Goal: Task Accomplishment & Management: Manage account settings

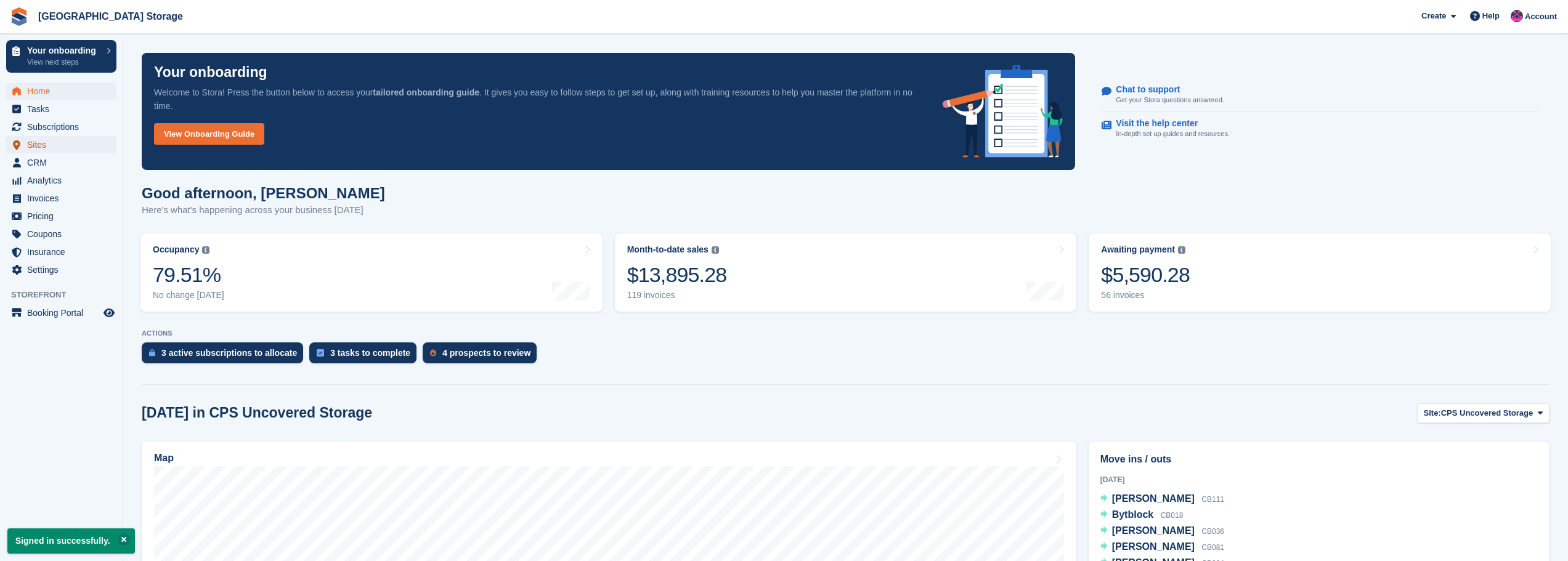
click at [38, 146] on span "Sites" at bounding box center [64, 145] width 74 height 17
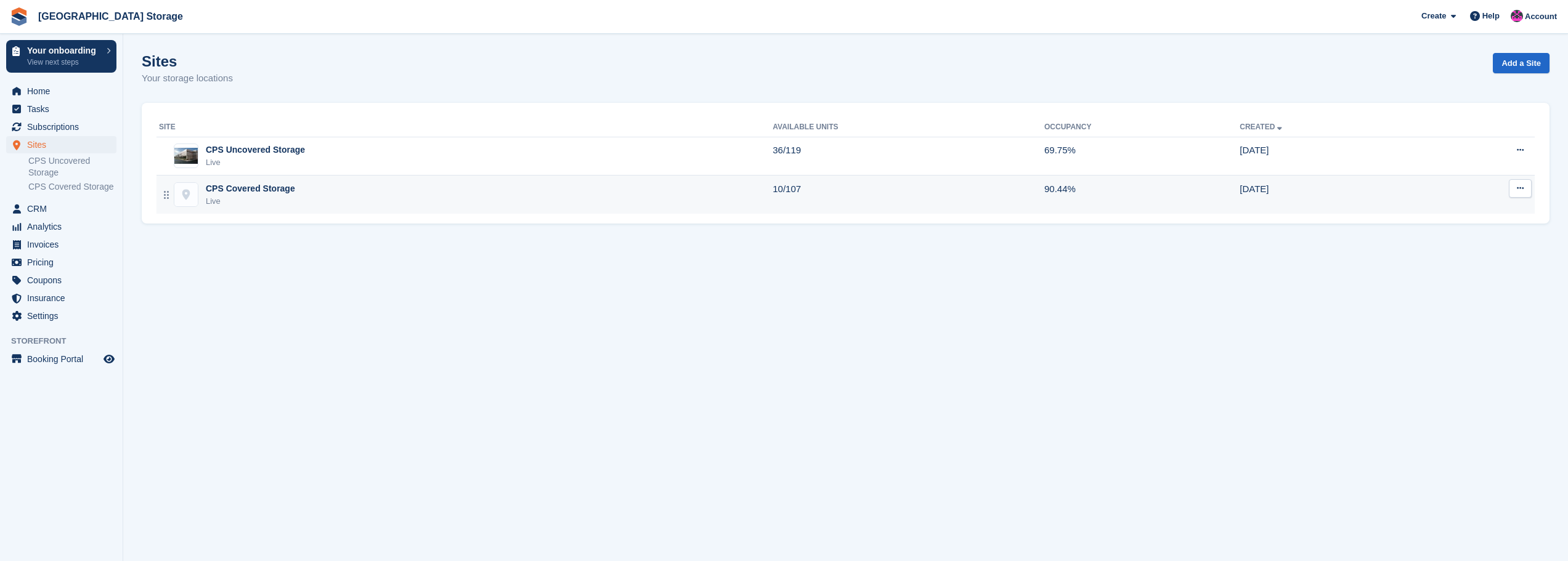
click at [357, 184] on div "CPS Covered Storage Live" at bounding box center [466, 195] width 613 height 25
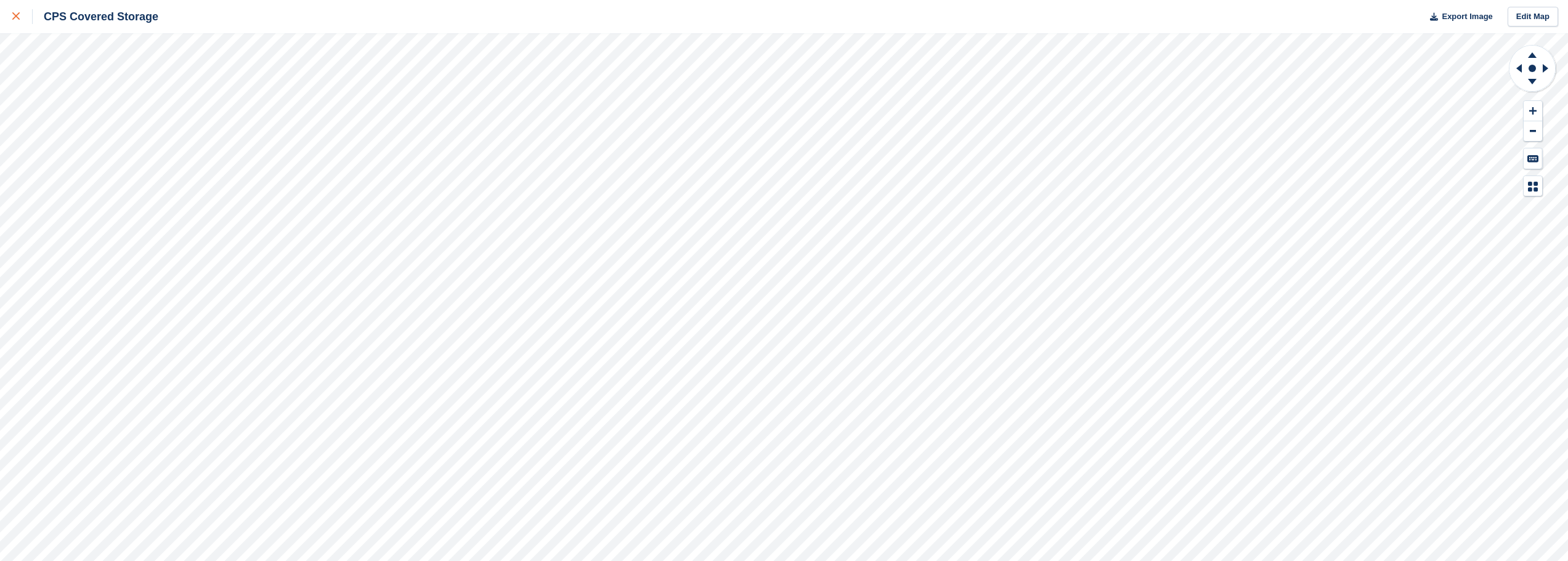
click at [11, 13] on link at bounding box center [16, 16] width 33 height 33
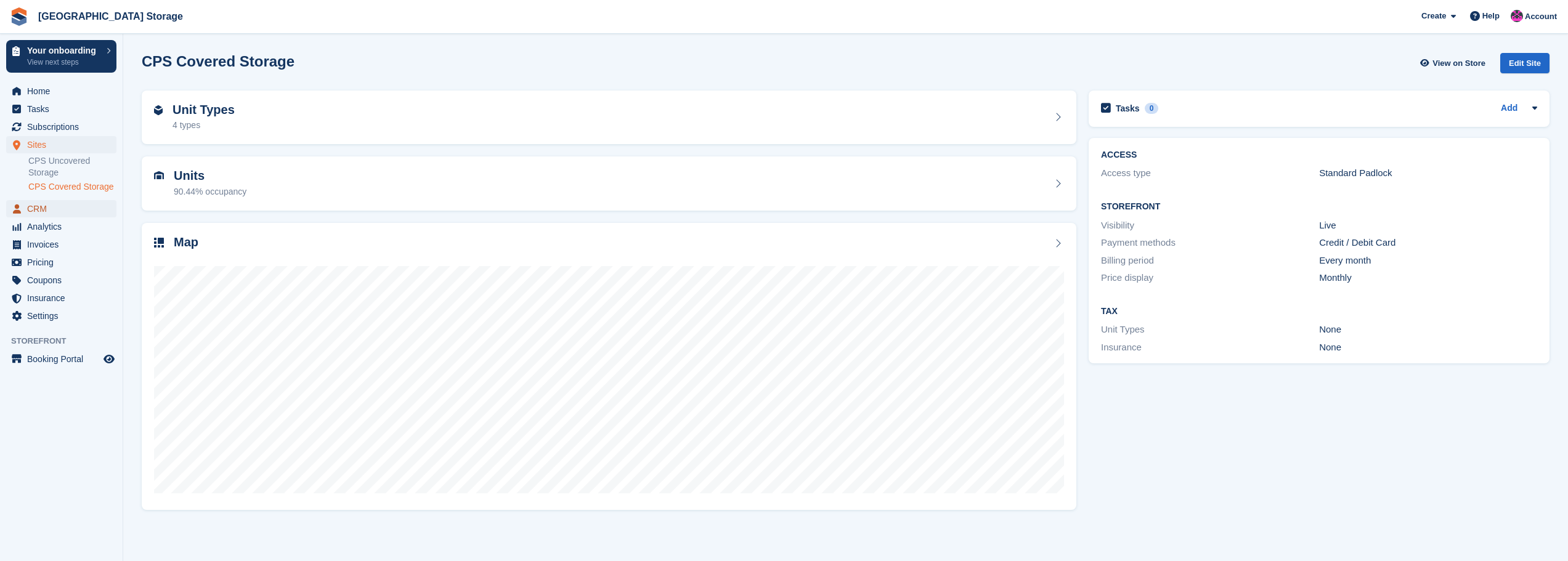
click at [38, 211] on span "CRM" at bounding box center [64, 208] width 74 height 17
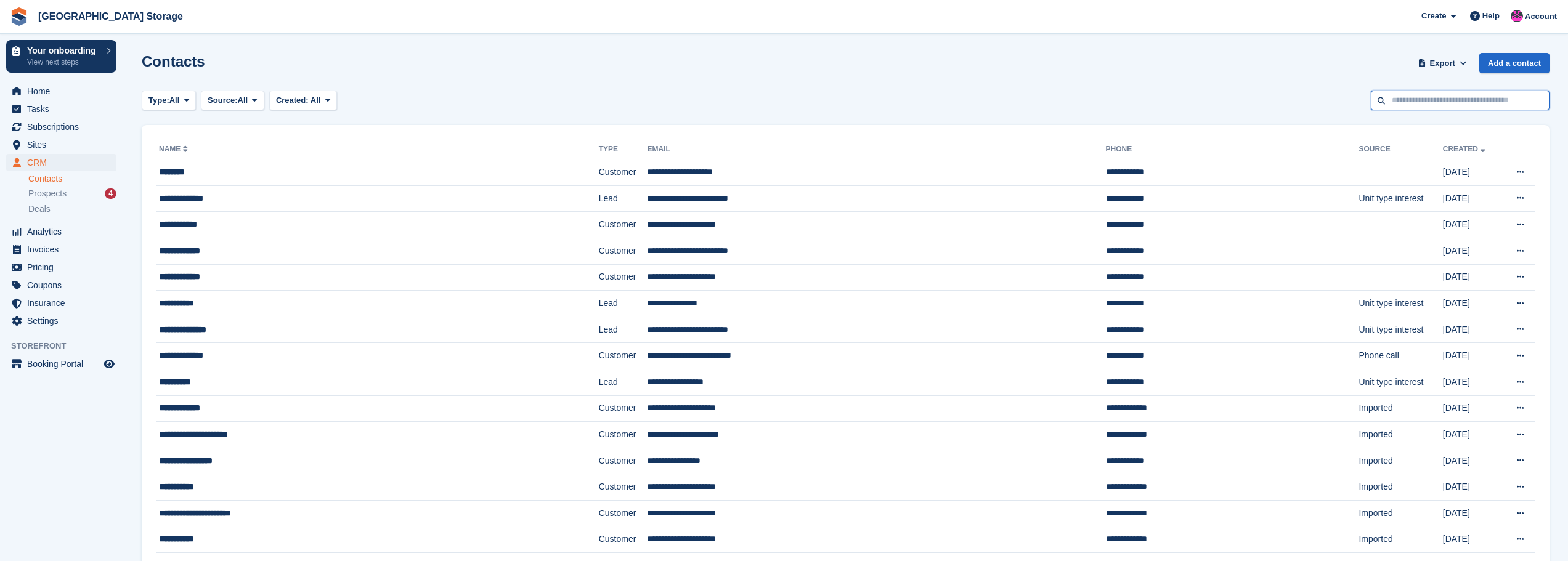
click at [1461, 107] on input "text" at bounding box center [1460, 100] width 179 height 20
type input "****"
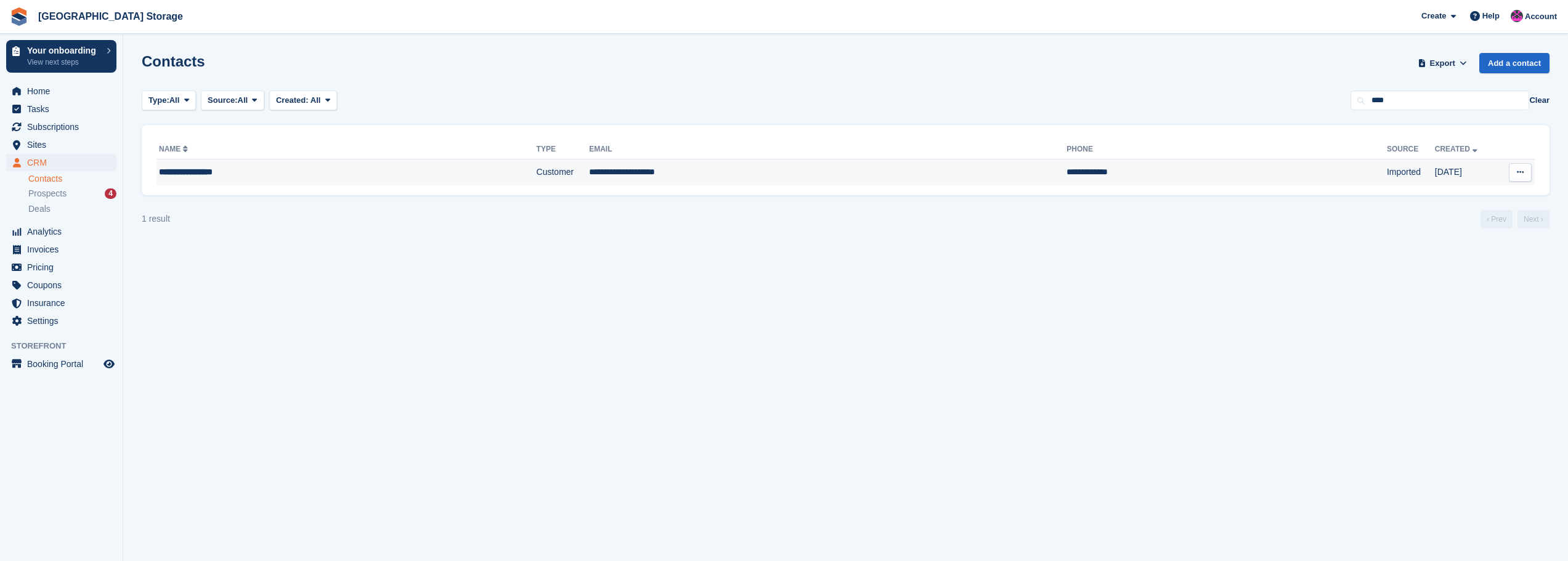
click at [550, 172] on td "Customer" at bounding box center [562, 172] width 53 height 26
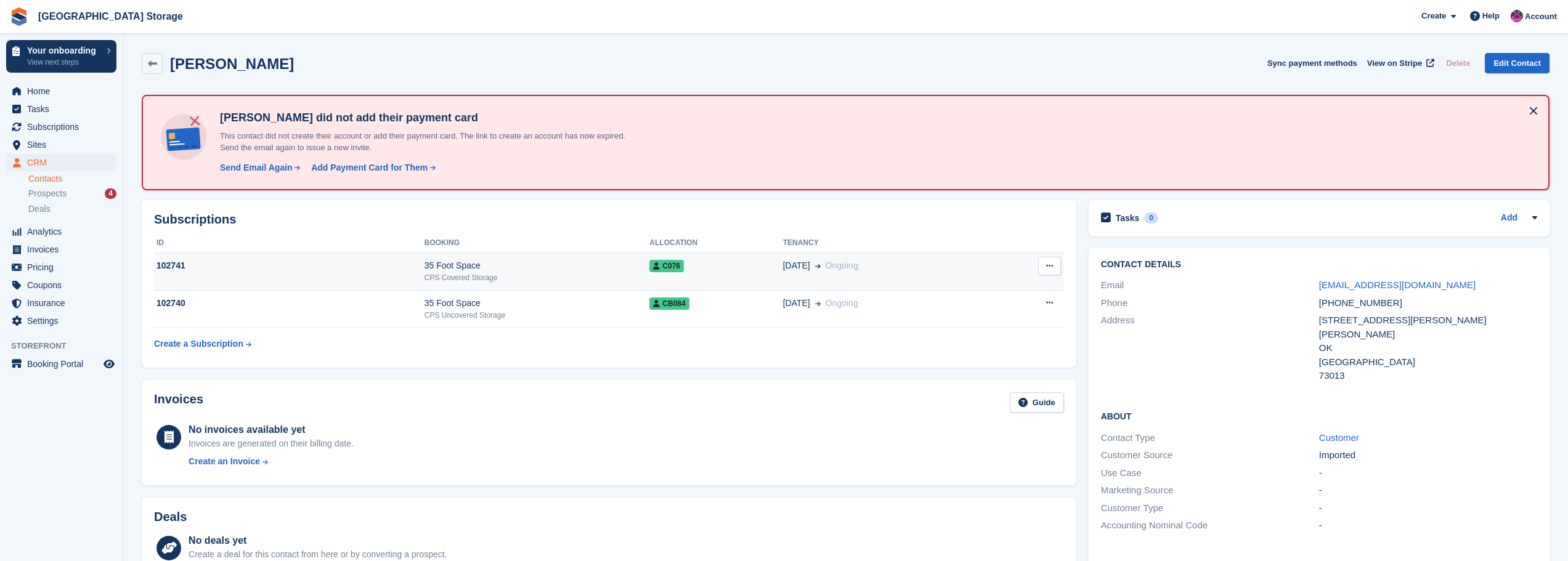
click at [1047, 267] on icon at bounding box center [1049, 266] width 7 height 8
click at [783, 276] on td "01 Nov Ongoing" at bounding box center [888, 271] width 209 height 37
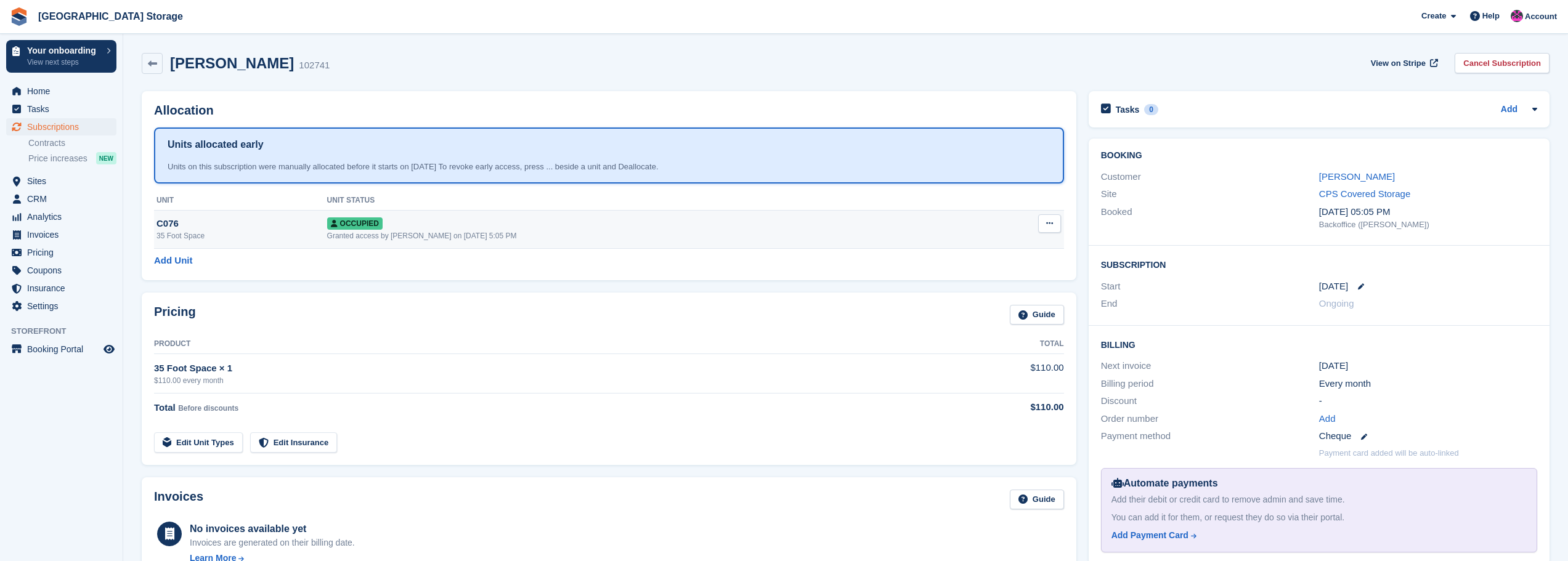
drag, startPoint x: 1034, startPoint y: 219, endPoint x: 1043, endPoint y: 222, distance: 9.5
click at [1036, 220] on td "Overlock Repossess Deallocate" at bounding box center [1019, 230] width 88 height 38
click at [1045, 222] on button at bounding box center [1049, 223] width 23 height 18
click at [963, 290] on p "Deallocate" at bounding box center [1002, 290] width 107 height 16
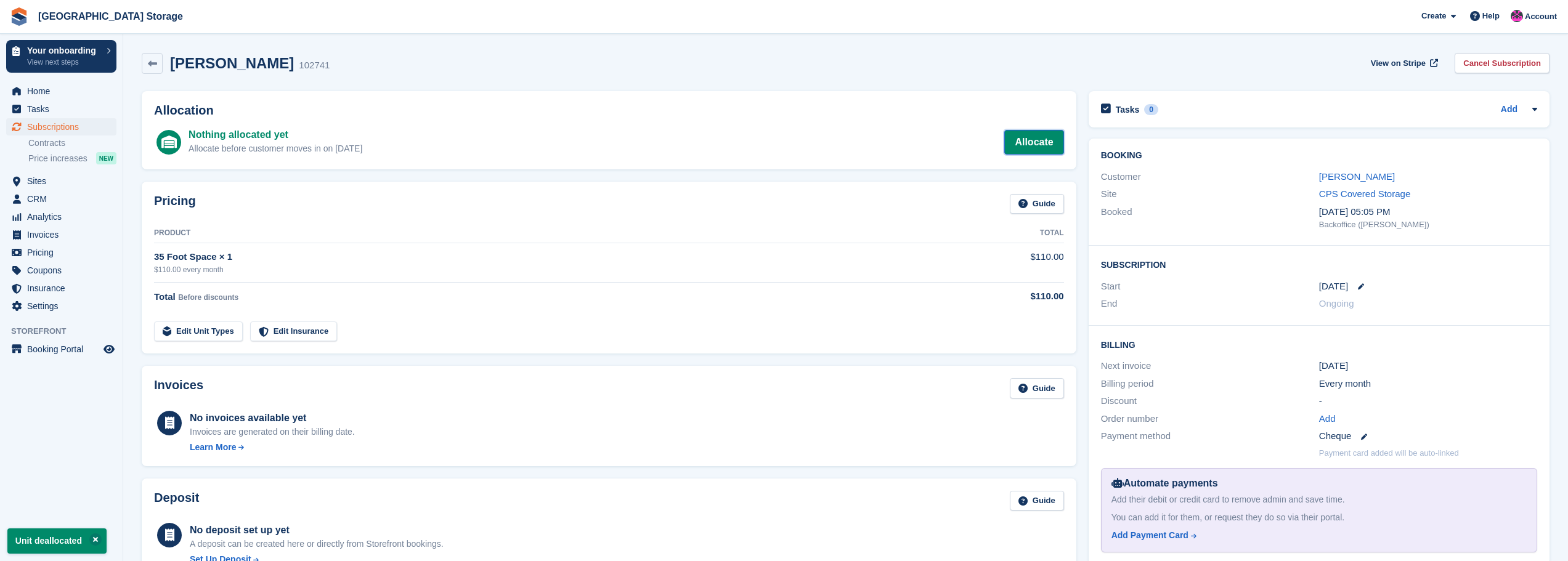
click at [1051, 137] on link "Allocate" at bounding box center [1034, 142] width 59 height 25
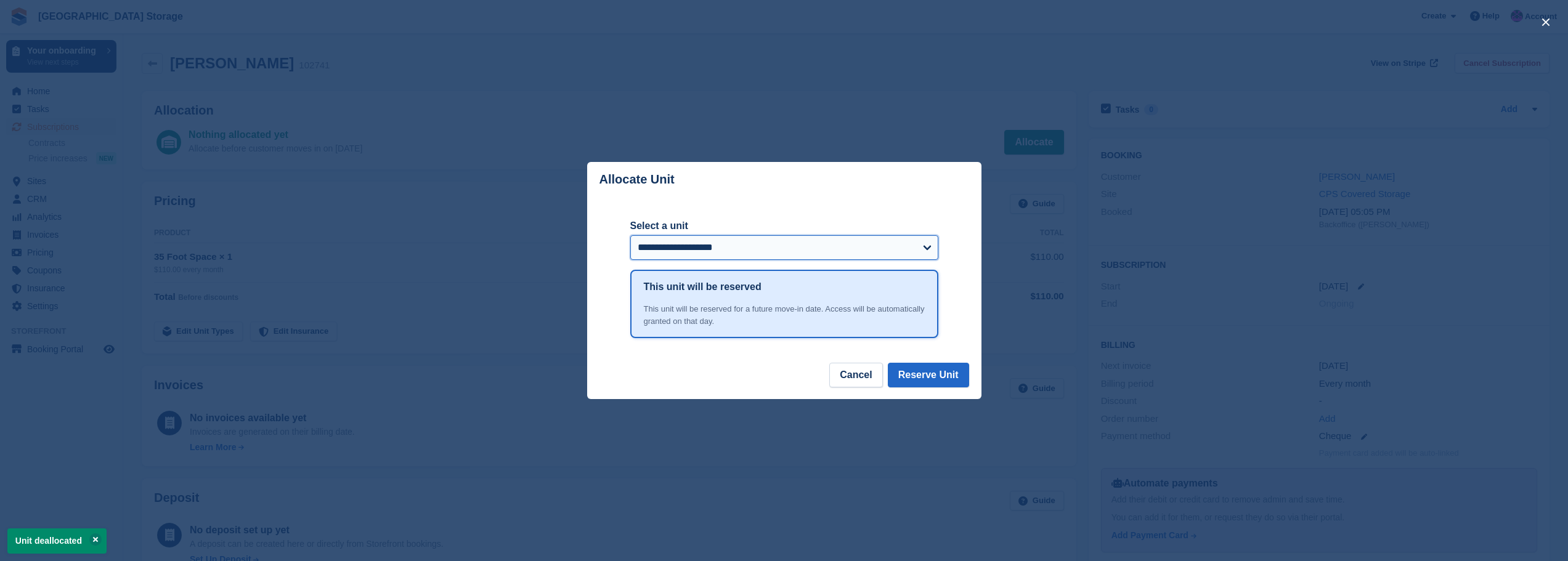
click at [730, 255] on select "**********" at bounding box center [784, 247] width 308 height 25
select select "******"
click at [630, 237] on select "**********" at bounding box center [784, 247] width 308 height 25
click at [938, 372] on button "Reserve Unit" at bounding box center [928, 375] width 81 height 25
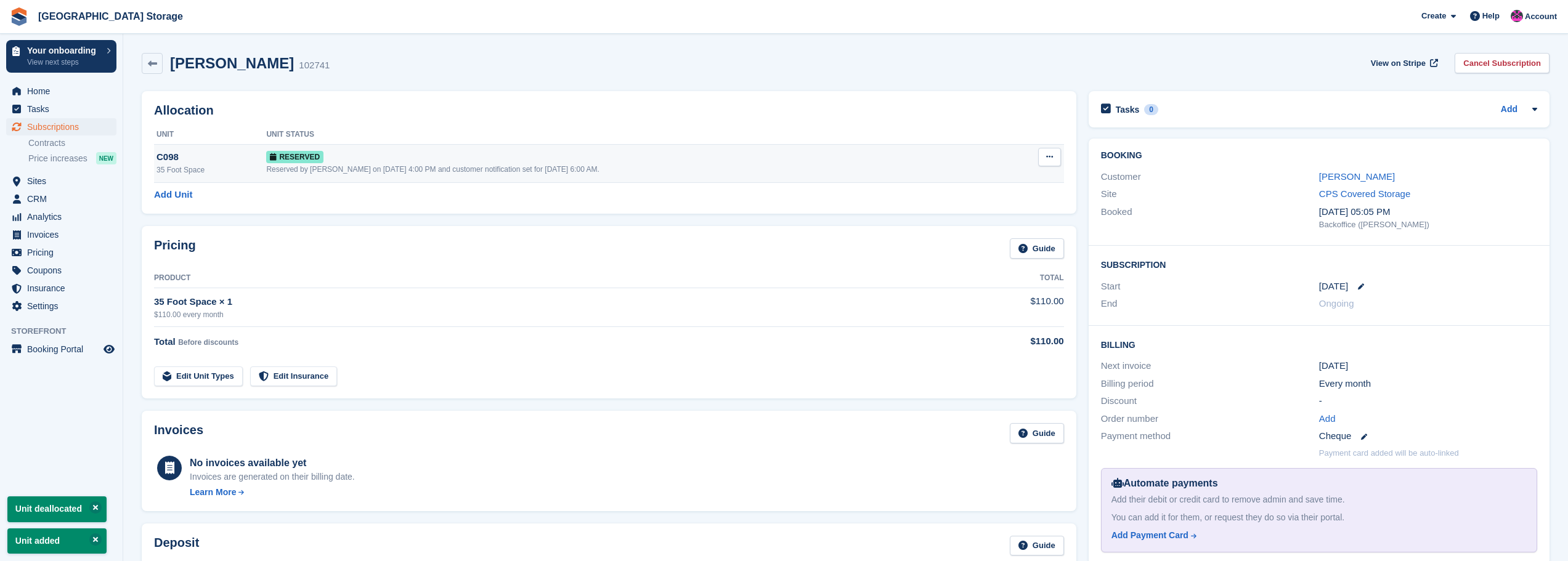
click at [1051, 155] on icon at bounding box center [1049, 156] width 7 height 8
click at [969, 180] on p "Grant Early Access" at bounding box center [1002, 181] width 107 height 16
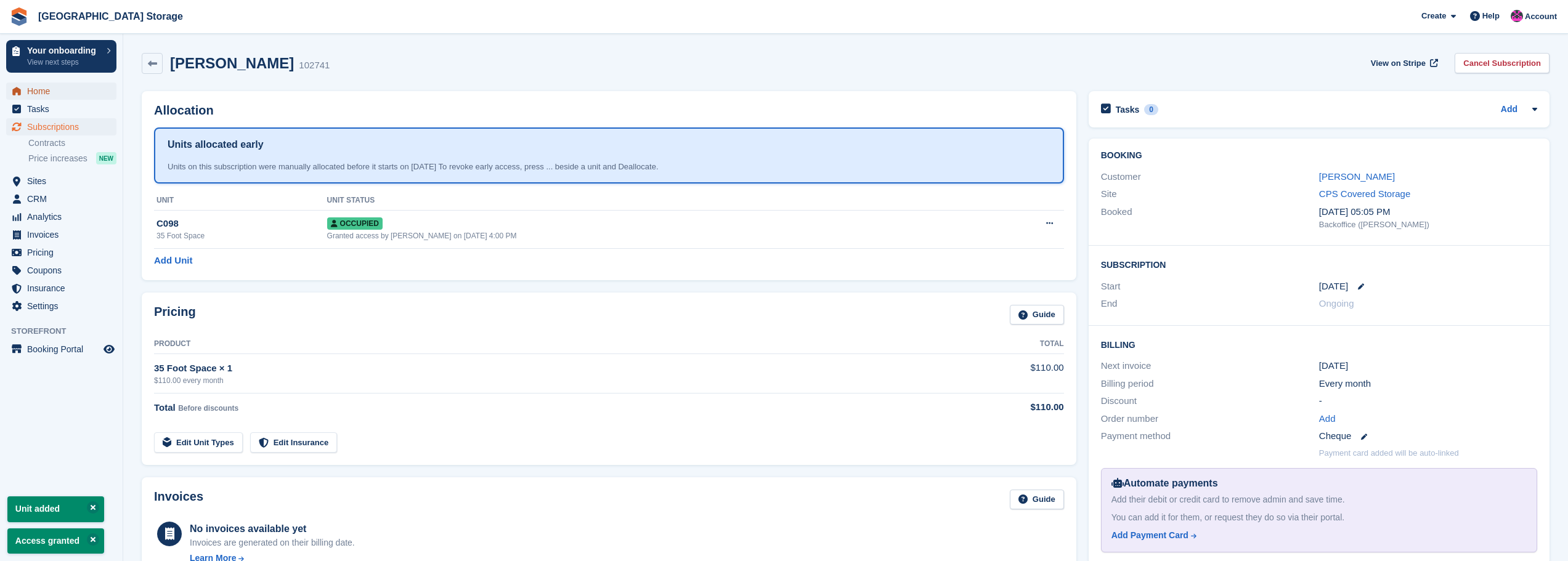
click at [39, 91] on span "Home" at bounding box center [64, 91] width 74 height 17
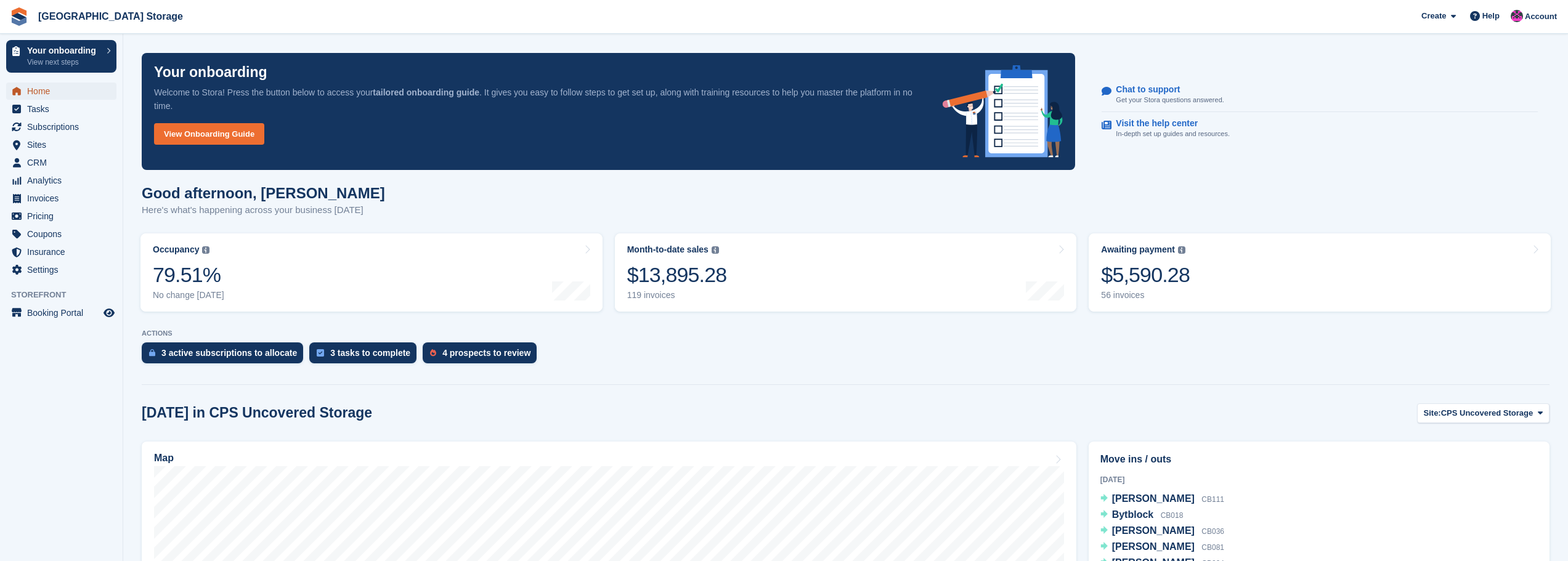
click at [48, 94] on span "Home" at bounding box center [64, 91] width 74 height 17
click at [24, 143] on link "Sites" at bounding box center [61, 145] width 110 height 17
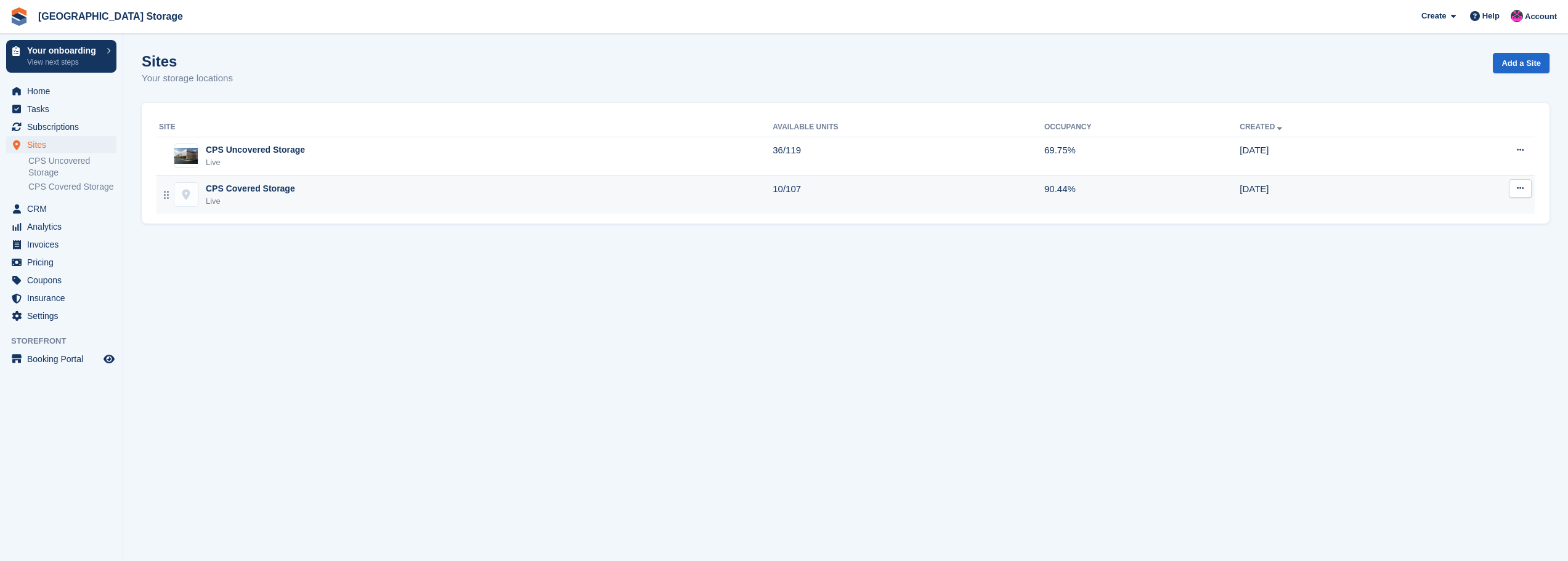
click at [349, 201] on div "CPS Covered Storage Live" at bounding box center [466, 195] width 613 height 25
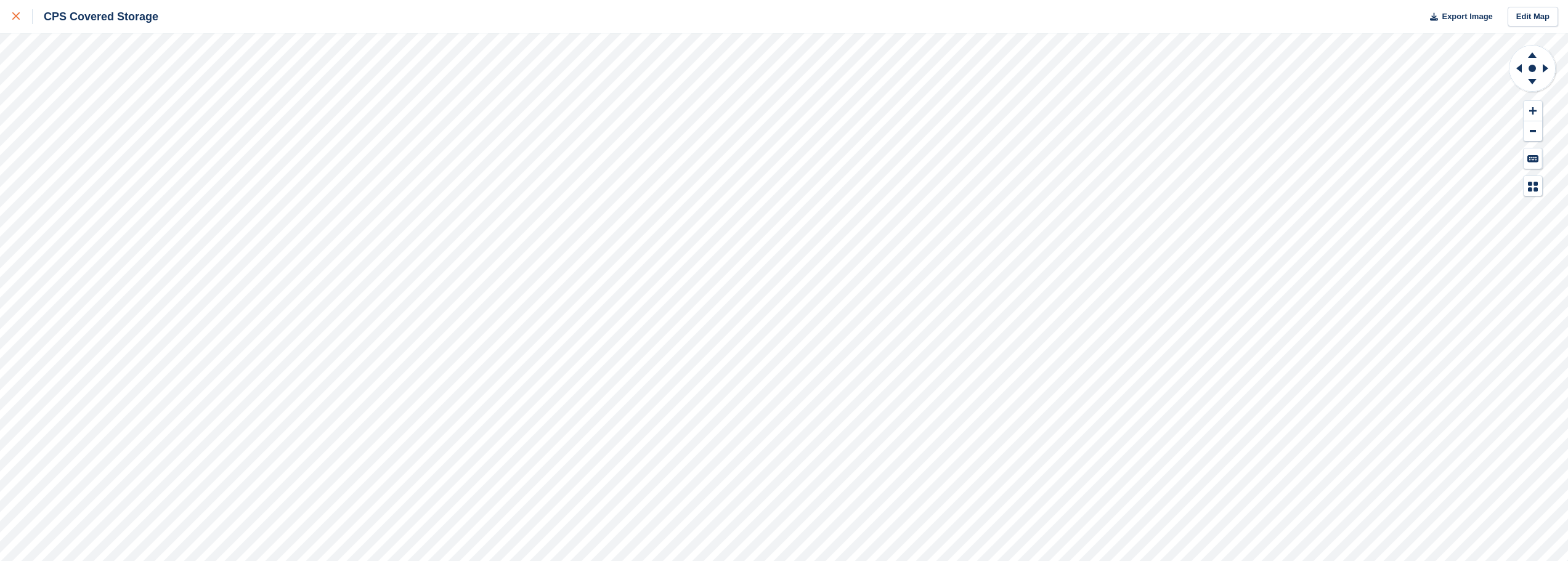
click at [5, 15] on link at bounding box center [16, 16] width 33 height 33
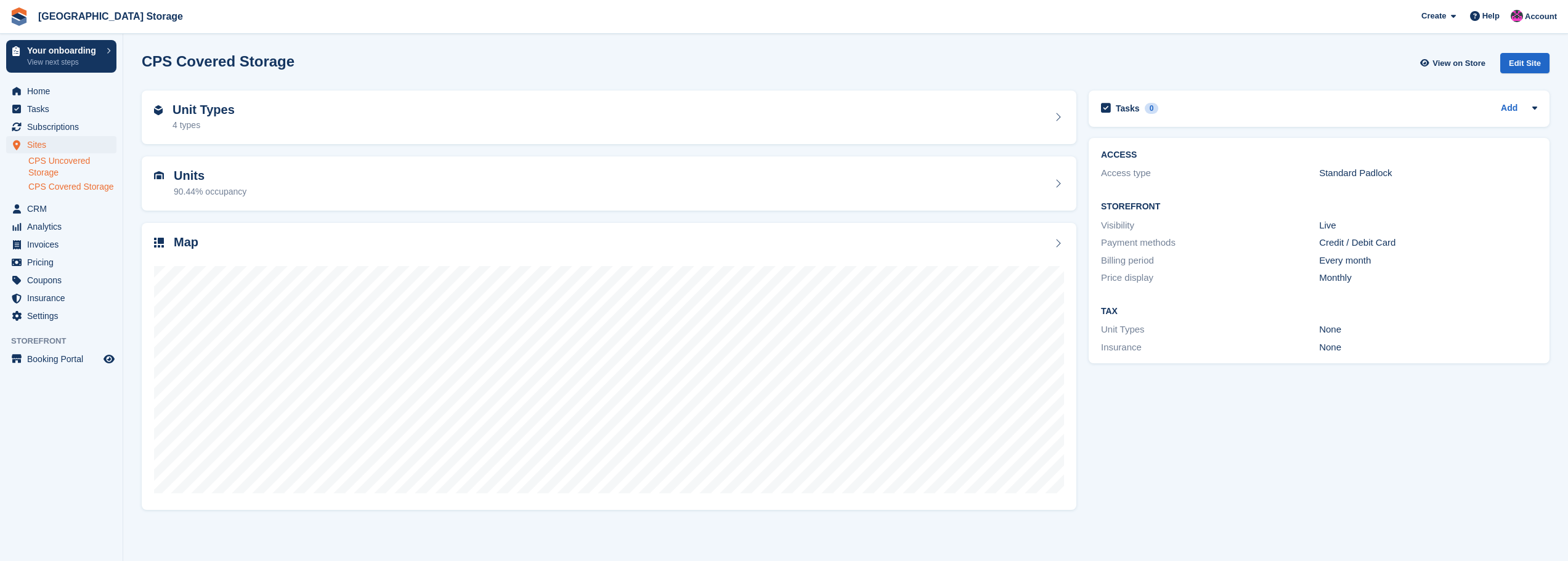
click at [59, 164] on link "CPS Uncovered Storage" at bounding box center [72, 167] width 88 height 23
click at [39, 87] on span "Home" at bounding box center [64, 91] width 74 height 17
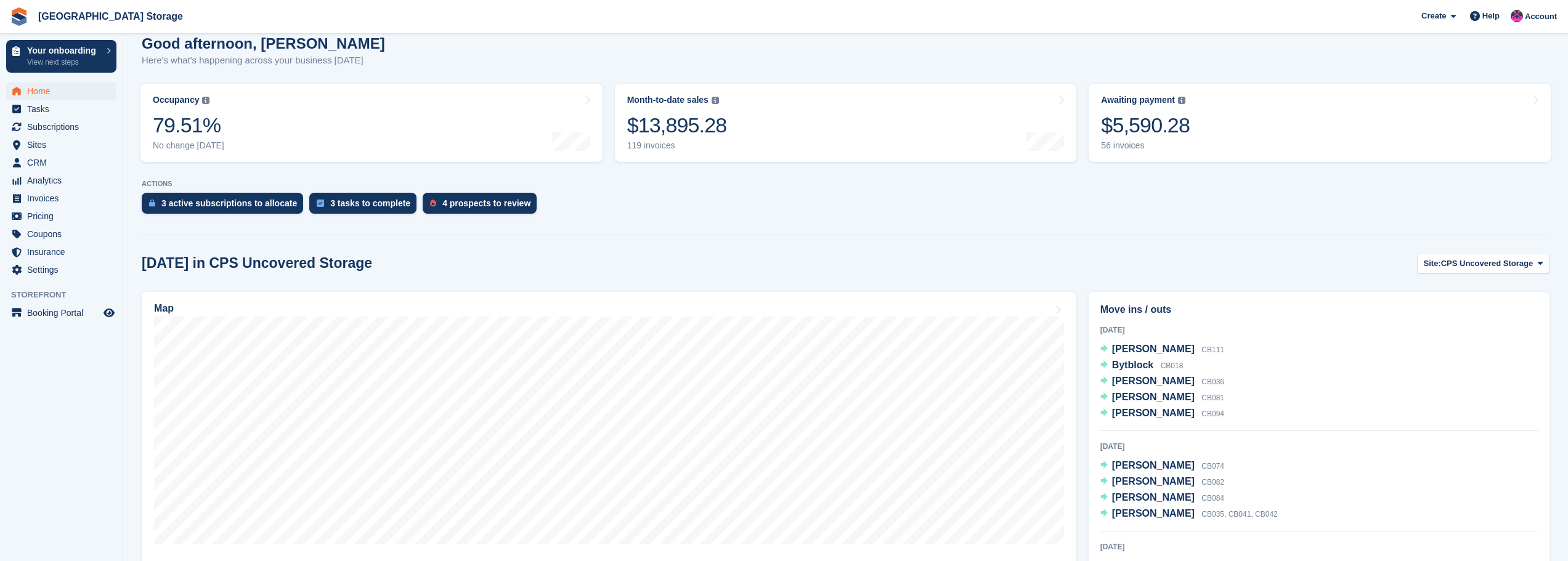
scroll to position [308, 0]
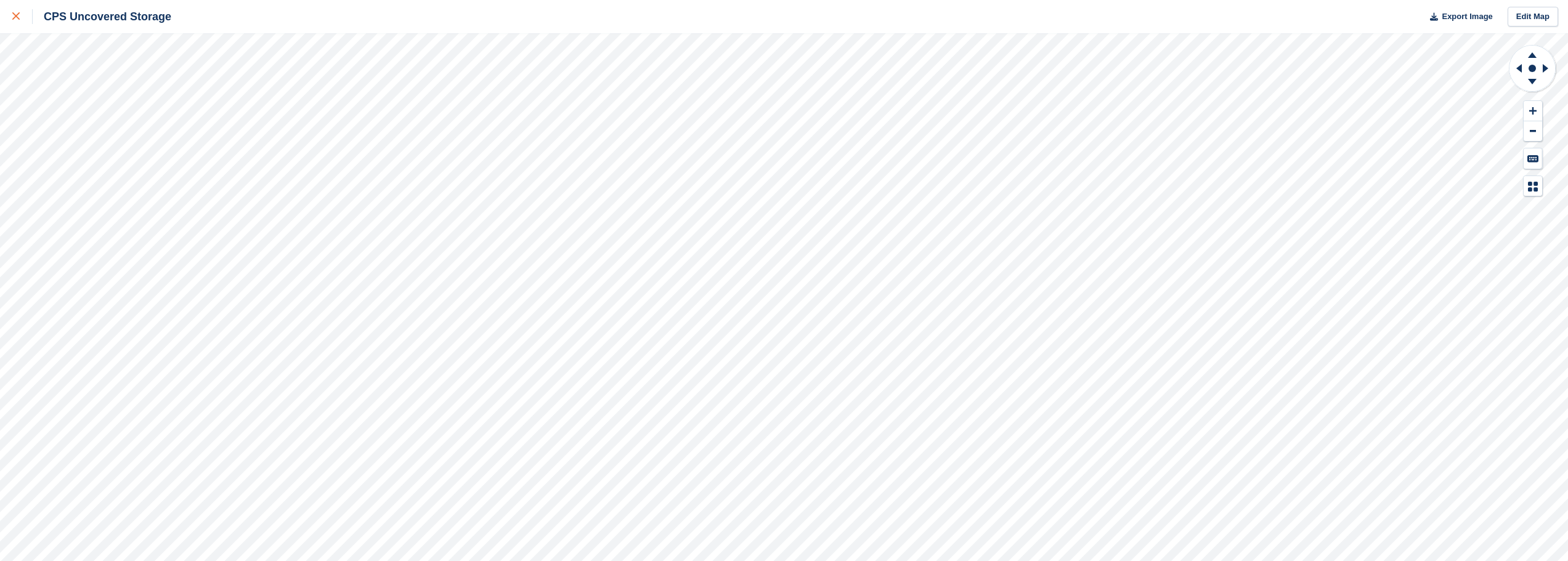
click at [12, 16] on link at bounding box center [16, 16] width 33 height 33
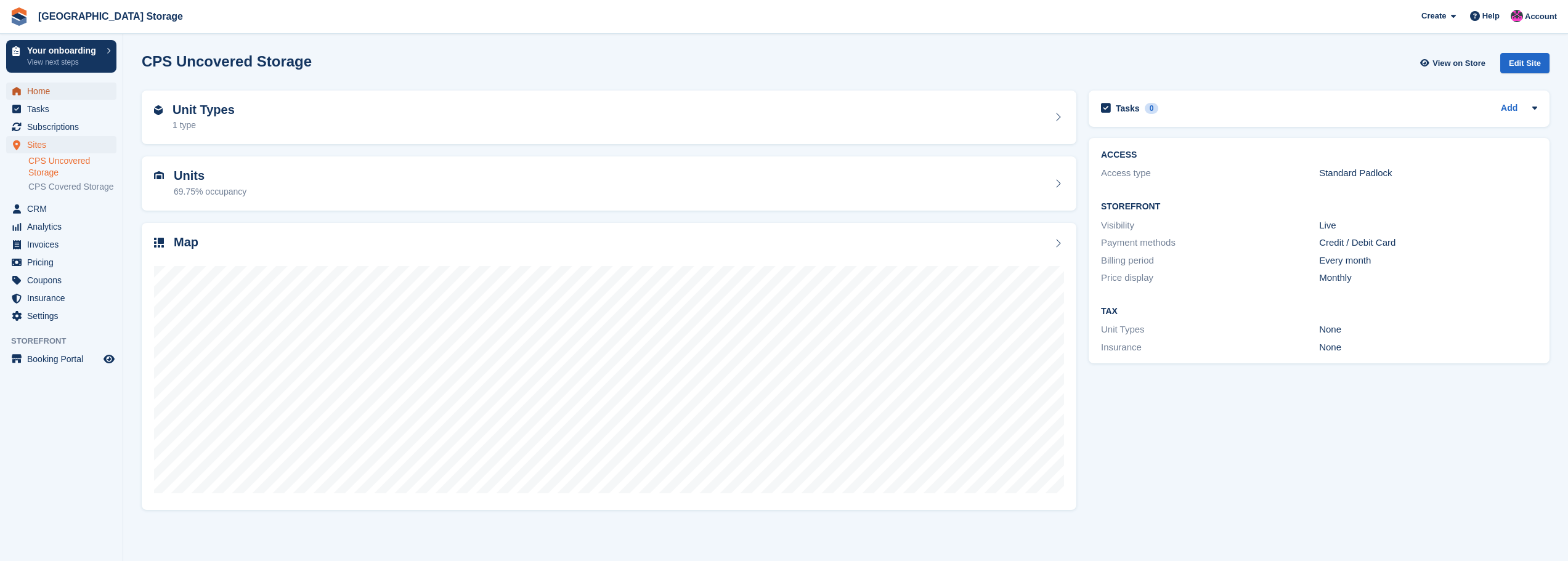
click at [61, 90] on span "Home" at bounding box center [64, 91] width 74 height 17
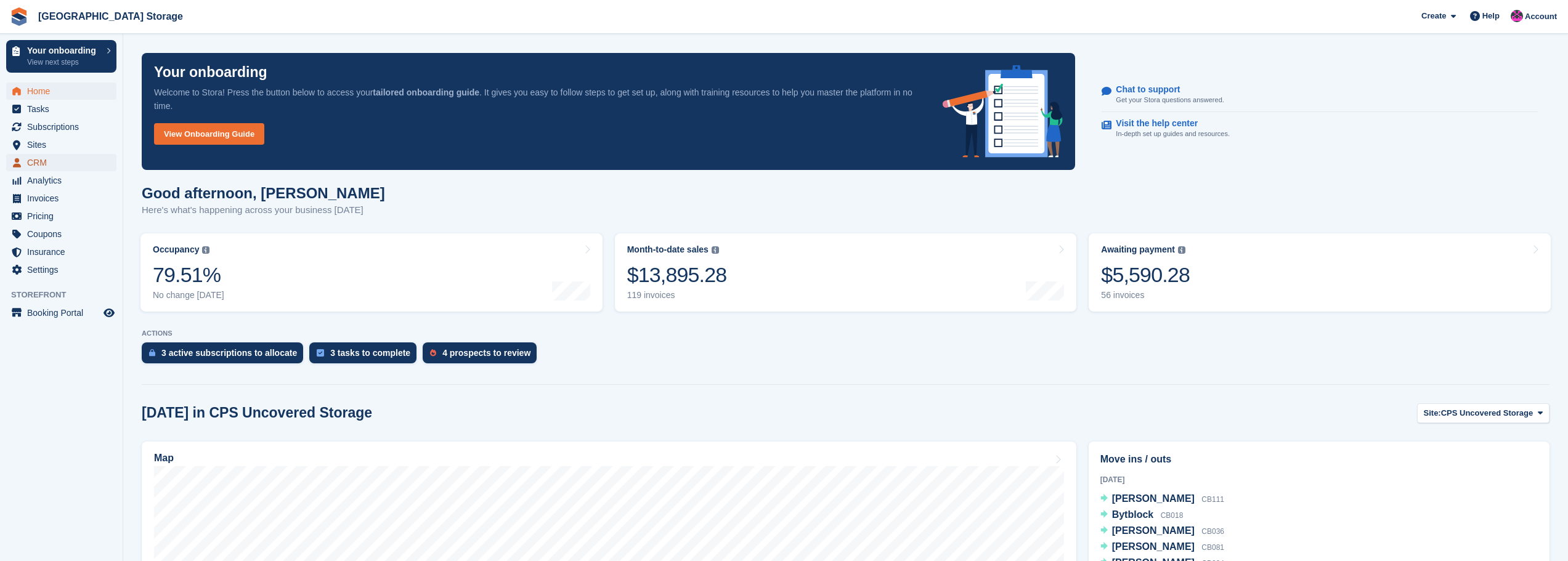
click at [41, 158] on span "CRM" at bounding box center [64, 163] width 74 height 17
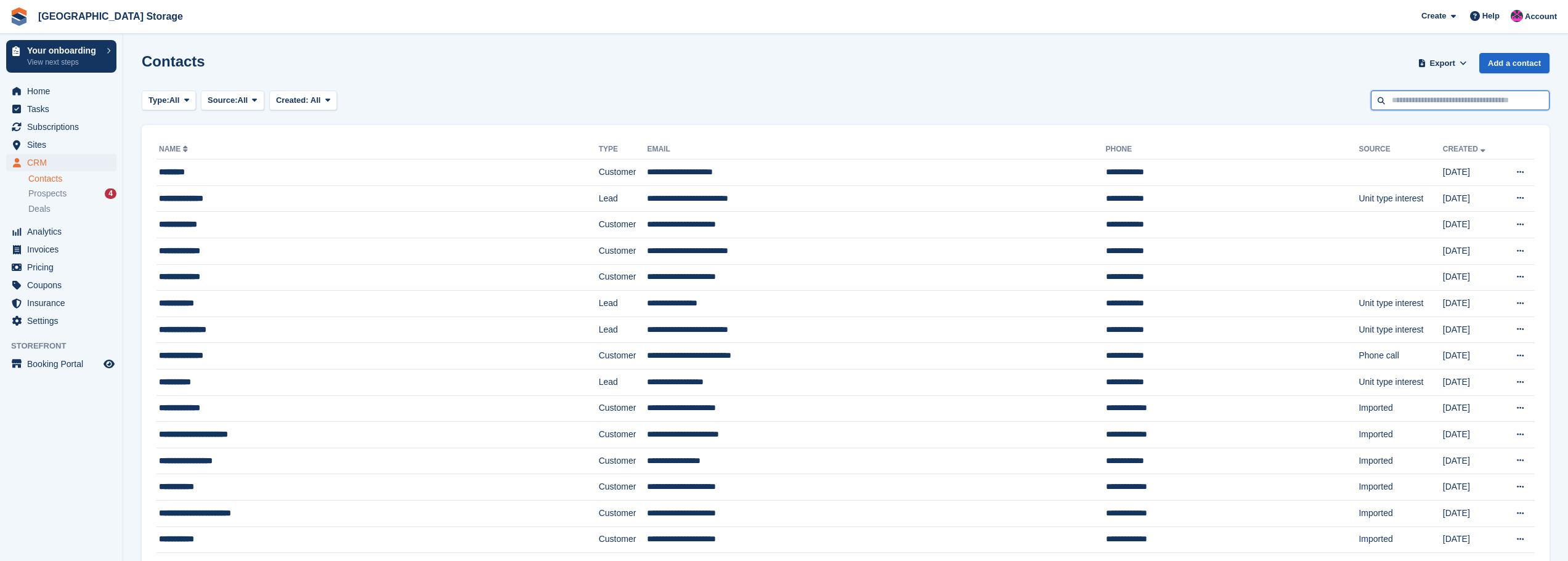
click at [1401, 99] on input "text" at bounding box center [1460, 100] width 179 height 20
type input "*****"
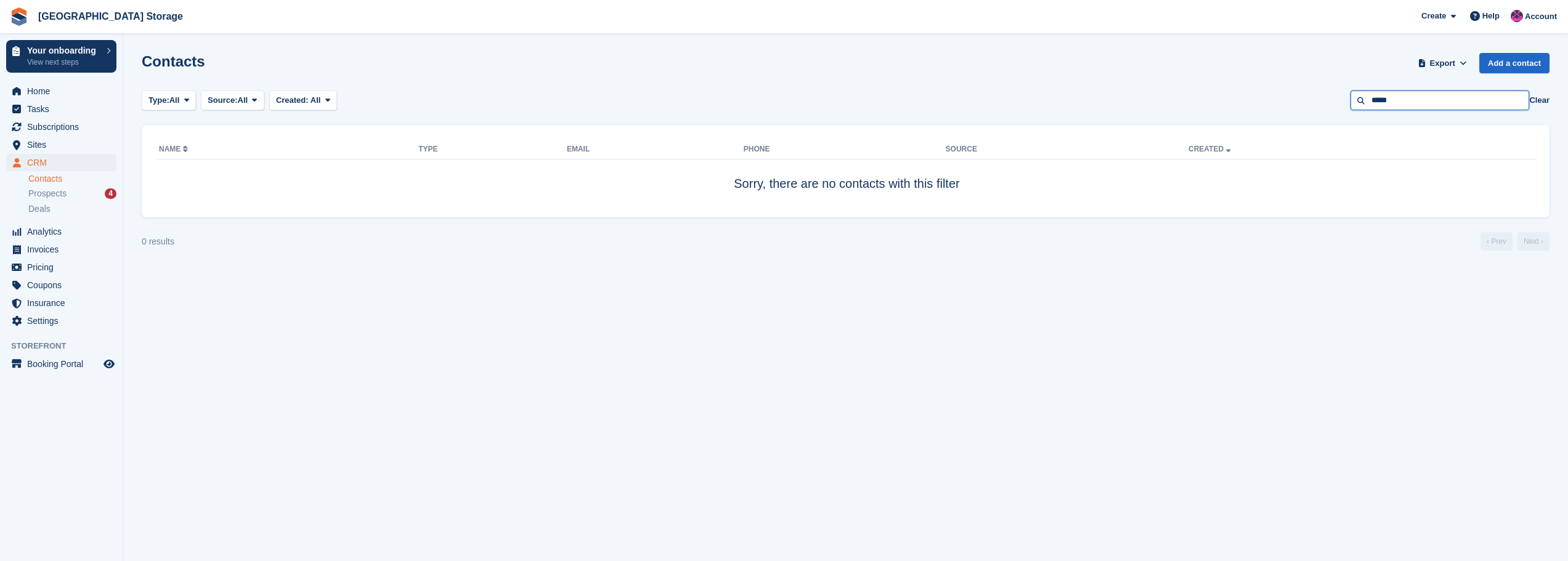
drag, startPoint x: 1407, startPoint y: 92, endPoint x: 1305, endPoint y: 98, distance: 102.2
click at [1305, 98] on div "Type: All All Lead Customer Source: All All Storefront Backoffice Pre-Opening i…" at bounding box center [846, 100] width 1408 height 20
click at [45, 85] on span "Home" at bounding box center [64, 91] width 74 height 17
